Goal: Task Accomplishment & Management: Complete application form

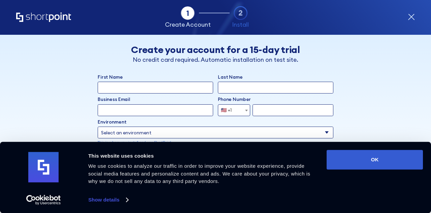
click at [109, 86] on input "First Name" at bounding box center [156, 88] width 116 height 12
type input "[DEMOGRAPHIC_DATA]"
type input "[PERSON_NAME]"
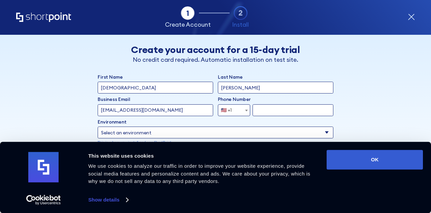
type input "[EMAIL_ADDRESS][DOMAIN_NAME]"
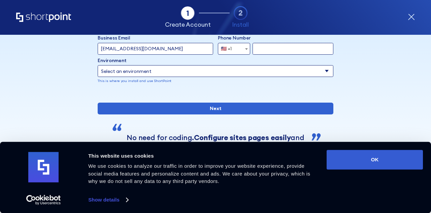
scroll to position [67, 0]
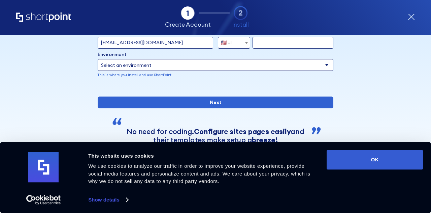
click at [140, 66] on select "Select an environment Microsoft 365 SharePoint Online SharePoint 2019 (On-Premi…" at bounding box center [216, 65] width 236 height 12
select select "SharePoint Online"
click at [98, 59] on select "Select an environment Microsoft 365 SharePoint Online SharePoint 2019 (On-Premi…" at bounding box center [216, 65] width 236 height 12
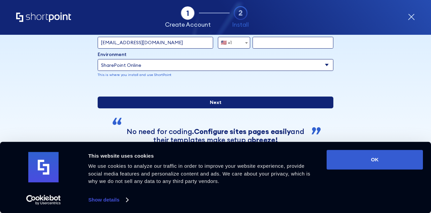
click at [203, 108] on input "Next" at bounding box center [216, 102] width 236 height 12
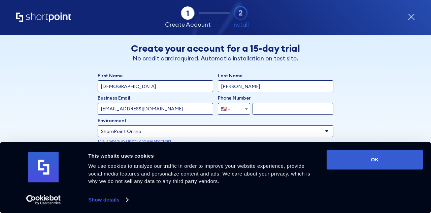
scroll to position [0, 0]
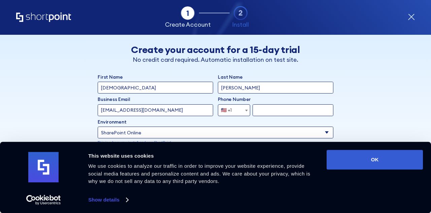
click at [234, 112] on span "🇺🇸 +1" at bounding box center [228, 110] width 20 height 12
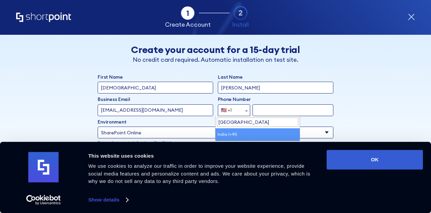
type input "[GEOGRAPHIC_DATA]"
select select "+91"
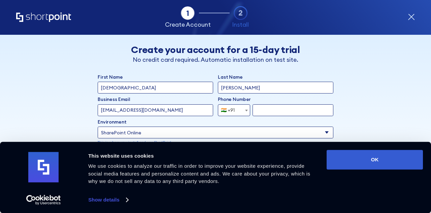
click at [263, 109] on input "form" at bounding box center [293, 110] width 81 height 12
type input "9"
